Goal: Complete application form: Complete application form

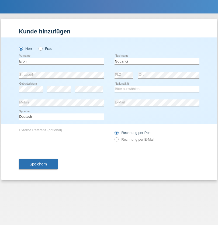
type input "Godanci"
select select "XK"
select select "C"
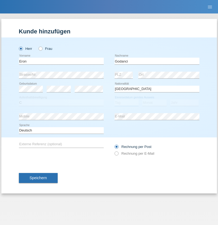
select select "03"
select select "06"
select select "2006"
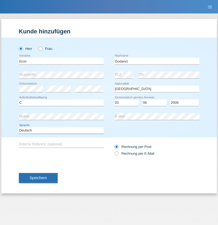
select select "en"
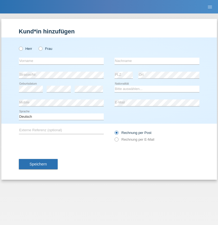
radio input "true"
click at [61, 61] on input "text" at bounding box center [61, 61] width 85 height 7
type input "Freddy"
click at [157, 61] on input "text" at bounding box center [156, 61] width 85 height 7
type input "Diaz"
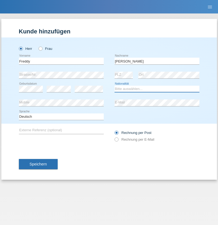
select select "CH"
